Goal: Information Seeking & Learning: Get advice/opinions

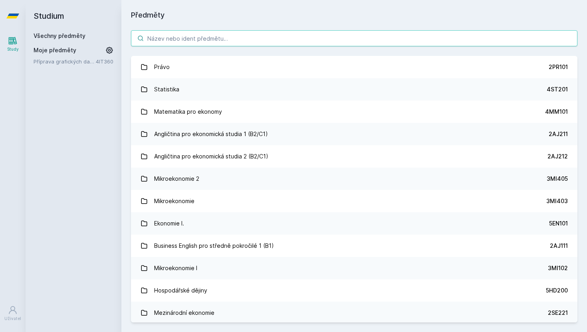
click at [222, 43] on input "search" at bounding box center [354, 38] width 446 height 16
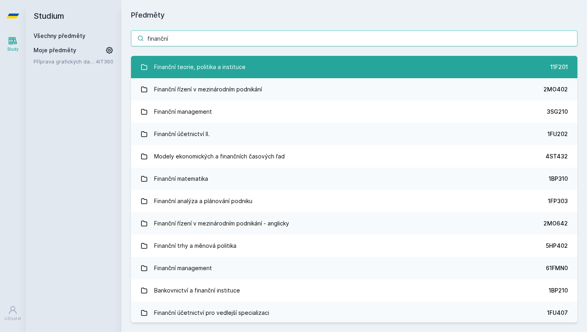
type input "finanční"
click at [224, 59] on div "Finanční teorie, politika a instituce" at bounding box center [199, 67] width 91 height 16
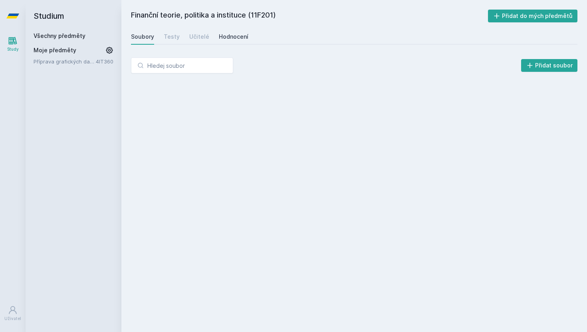
click at [228, 38] on div "Hodnocení" at bounding box center [234, 37] width 30 height 8
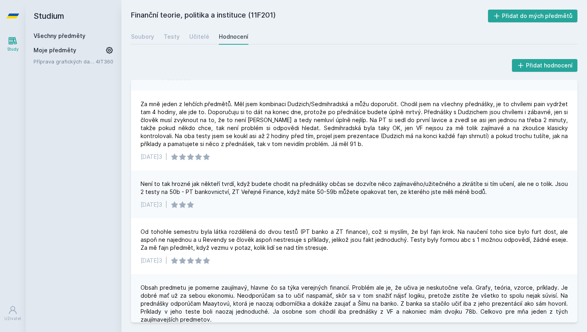
scroll to position [119, 0]
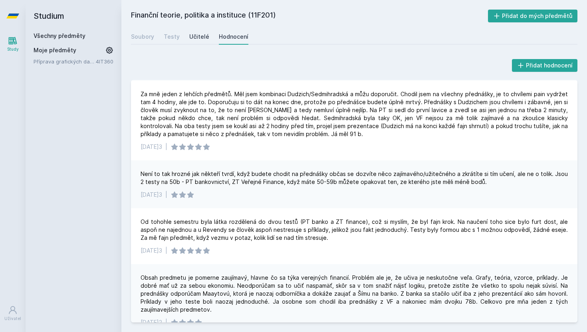
click at [197, 39] on div "Učitelé" at bounding box center [199, 37] width 20 height 8
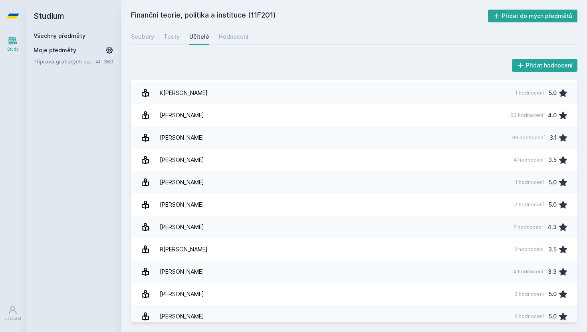
scroll to position [152, 0]
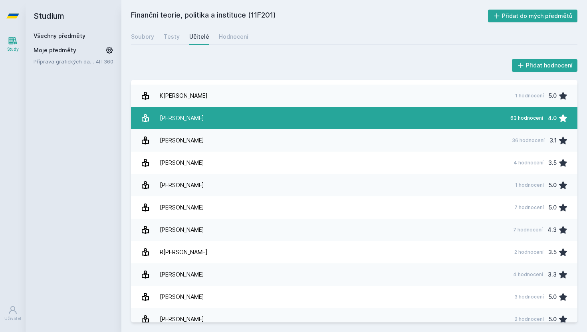
click at [211, 122] on link "[PERSON_NAME] 63 hodnocení 4.0" at bounding box center [354, 118] width 446 height 22
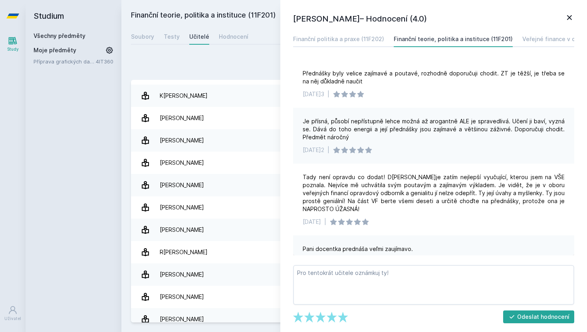
click at [572, 19] on icon at bounding box center [569, 18] width 10 height 10
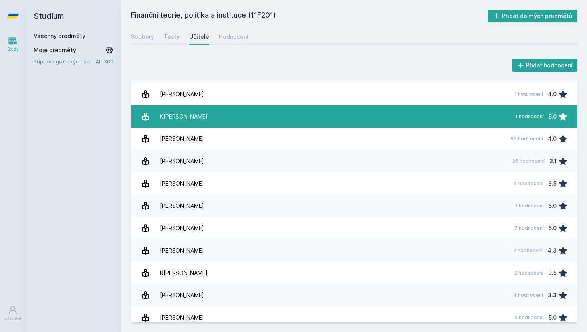
scroll to position [204, 0]
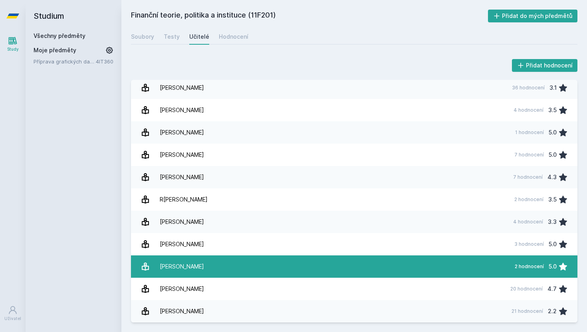
click at [359, 267] on link "[PERSON_NAME] 2 hodnocení 5.0" at bounding box center [354, 266] width 446 height 22
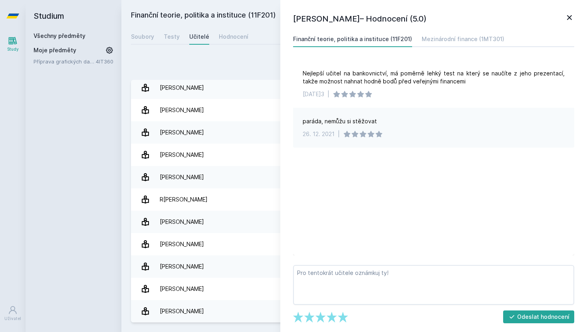
click at [569, 20] on icon at bounding box center [569, 18] width 10 height 10
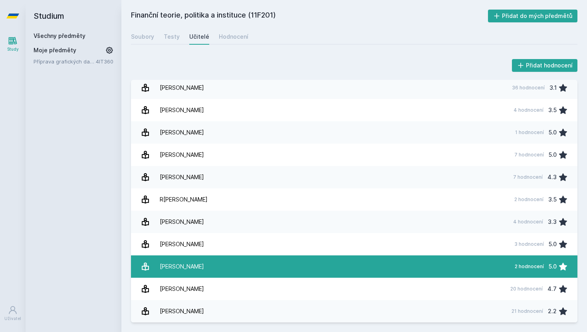
click at [255, 274] on link "[PERSON_NAME] 2 hodnocení 5.0" at bounding box center [354, 266] width 446 height 22
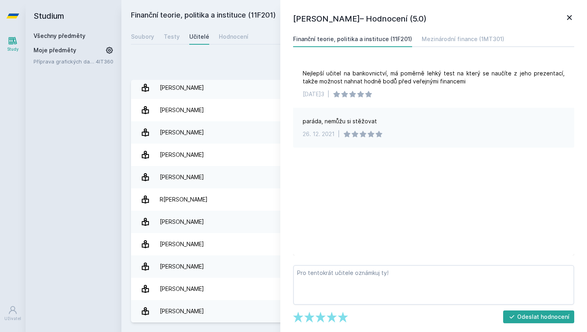
click at [567, 20] on icon at bounding box center [569, 17] width 5 height 5
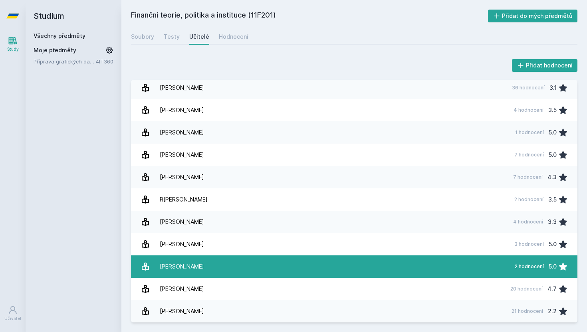
click at [327, 273] on link "[PERSON_NAME] 2 hodnocení 5.0" at bounding box center [354, 266] width 446 height 22
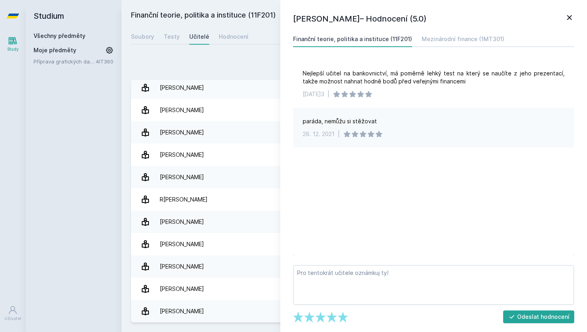
click at [571, 16] on icon at bounding box center [569, 18] width 10 height 10
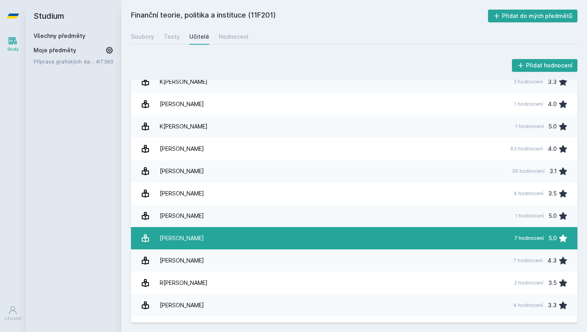
scroll to position [119, 0]
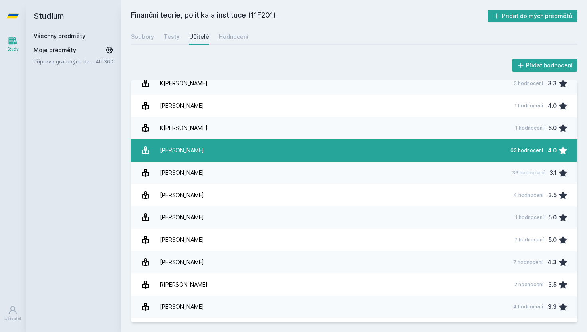
click at [403, 150] on link "[PERSON_NAME] 63 hodnocení 4.0" at bounding box center [354, 150] width 446 height 22
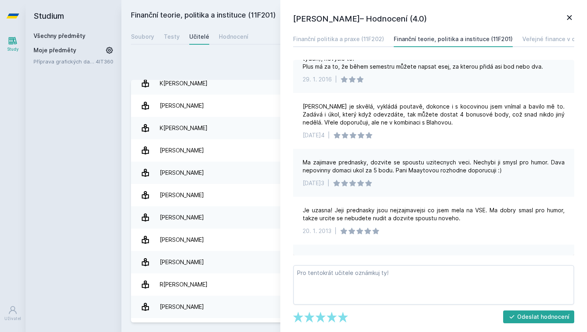
scroll to position [1656, 0]
